Goal: Task Accomplishment & Management: Manage account settings

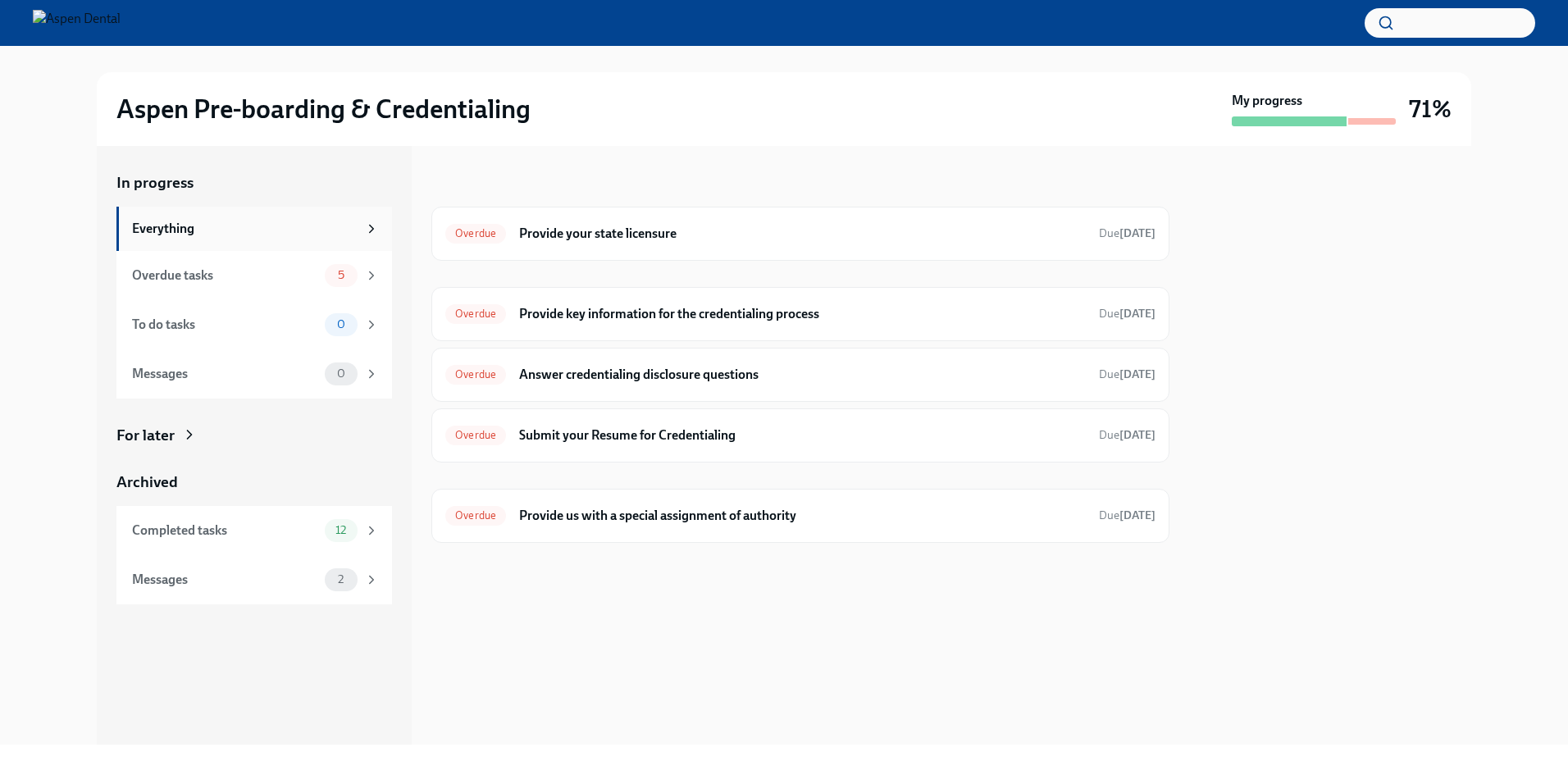
click at [374, 221] on icon at bounding box center [371, 229] width 15 height 15
click at [364, 526] on icon at bounding box center [371, 531] width 15 height 15
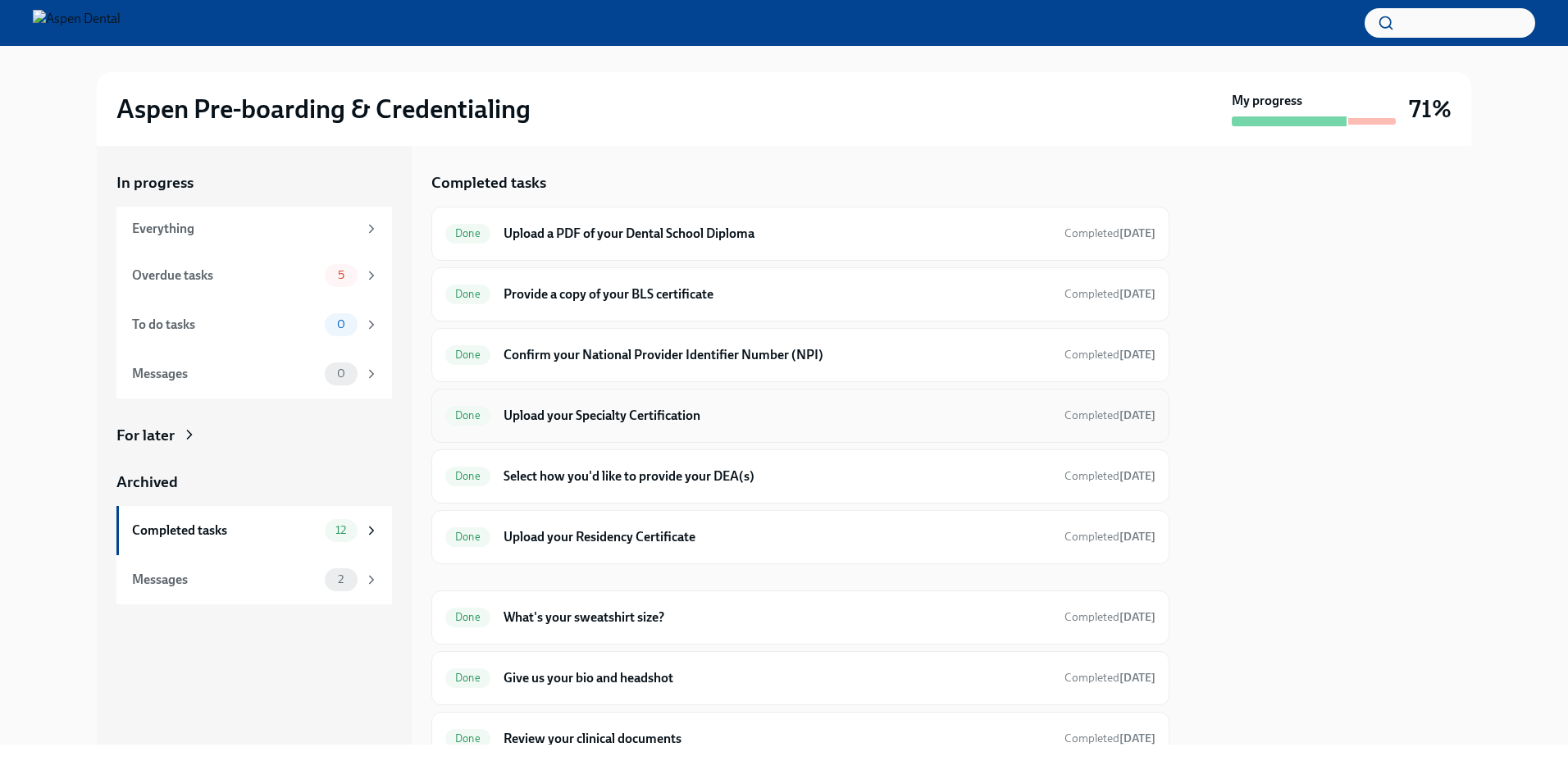
click at [740, 410] on h6 "Upload your Specialty Certification" at bounding box center [777, 416] width 548 height 18
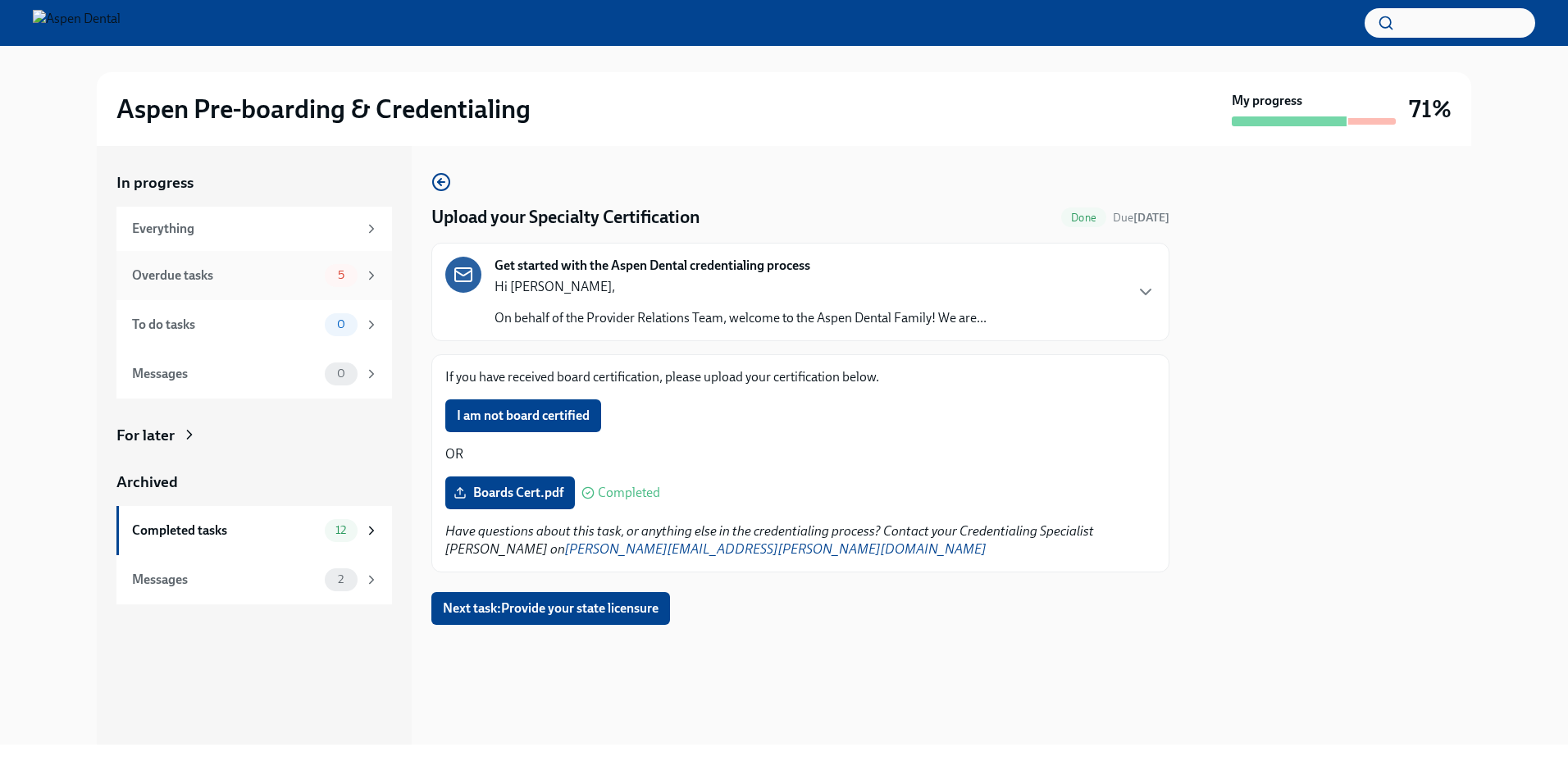
click at [197, 270] on div "Overdue tasks" at bounding box center [225, 276] width 186 height 18
